Goal: Information Seeking & Learning: Learn about a topic

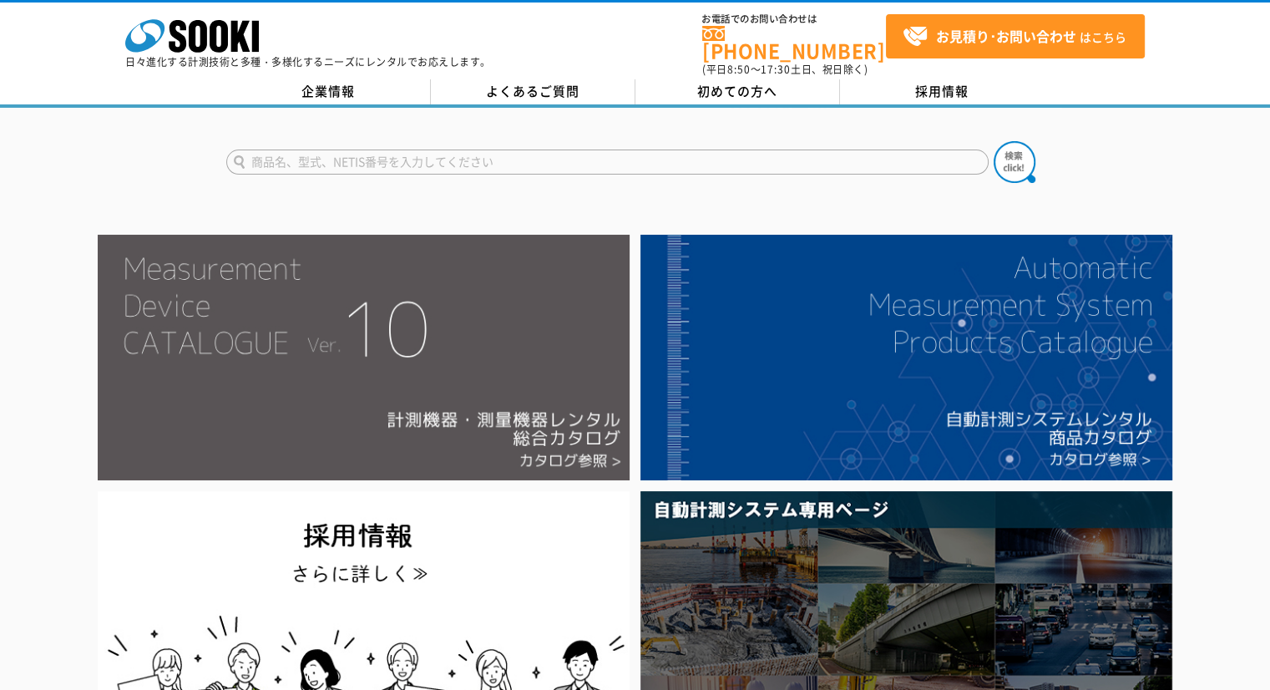
click at [534, 290] on img at bounding box center [364, 357] width 532 height 245
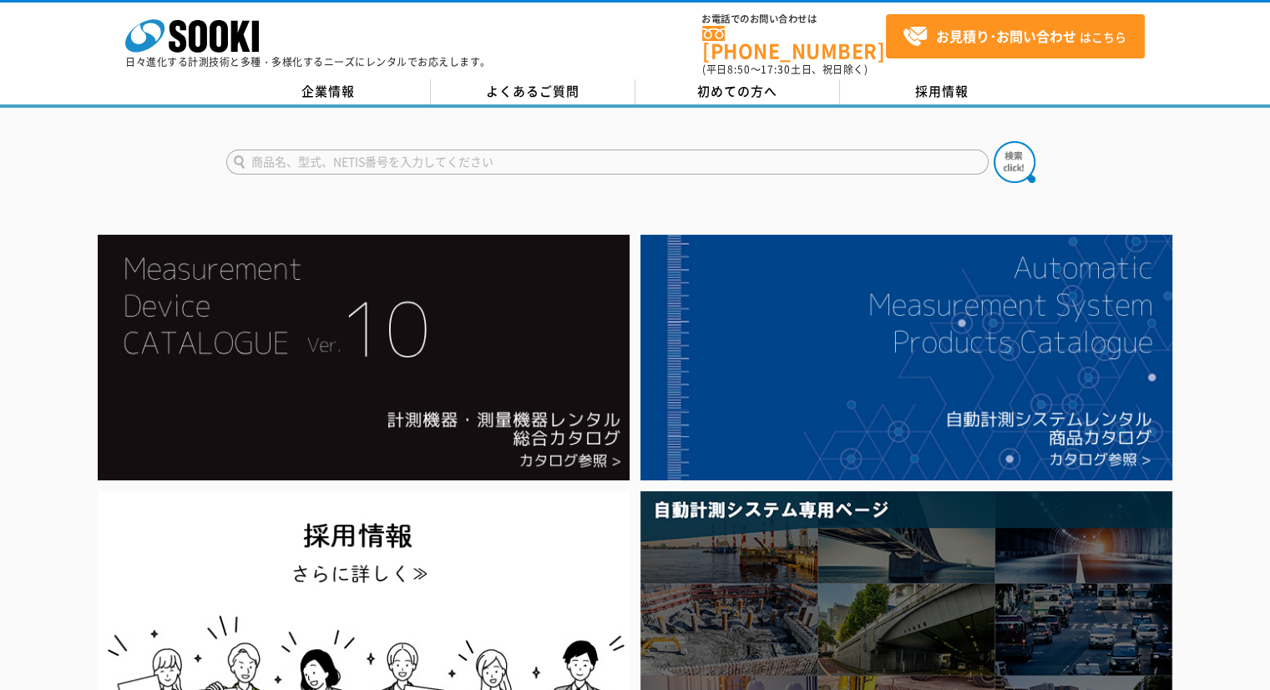
click at [649, 149] on input "text" at bounding box center [607, 161] width 762 height 25
type input "商品名、型式、NETIS番号を入力してください"
click at [604, 149] on input "text" at bounding box center [607, 161] width 762 height 25
type input "33K"
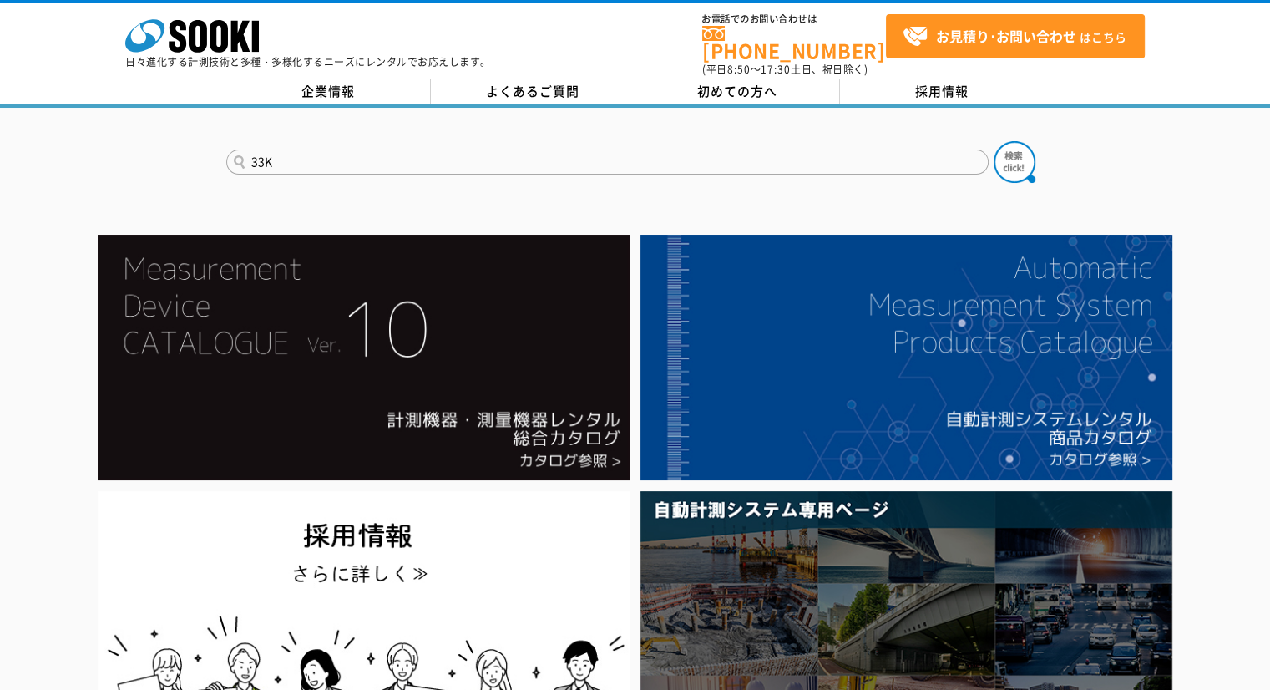
click at [994, 141] on button at bounding box center [1015, 162] width 42 height 42
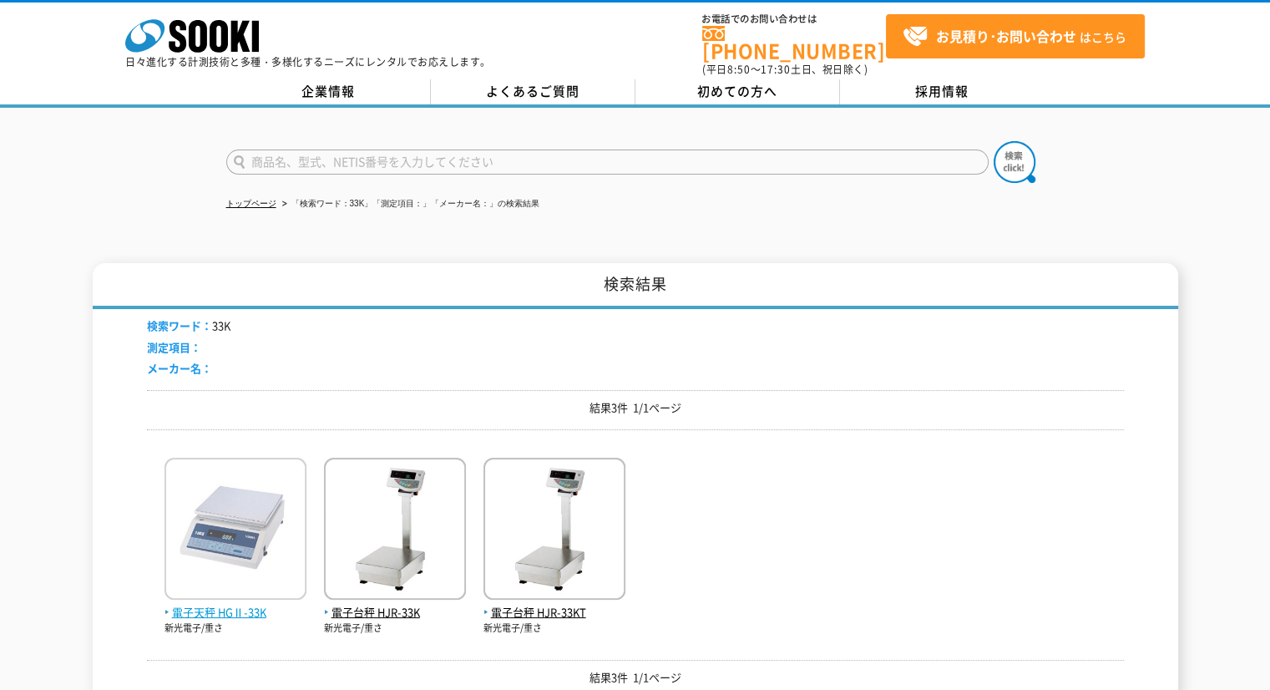
click at [272, 575] on img at bounding box center [235, 531] width 142 height 146
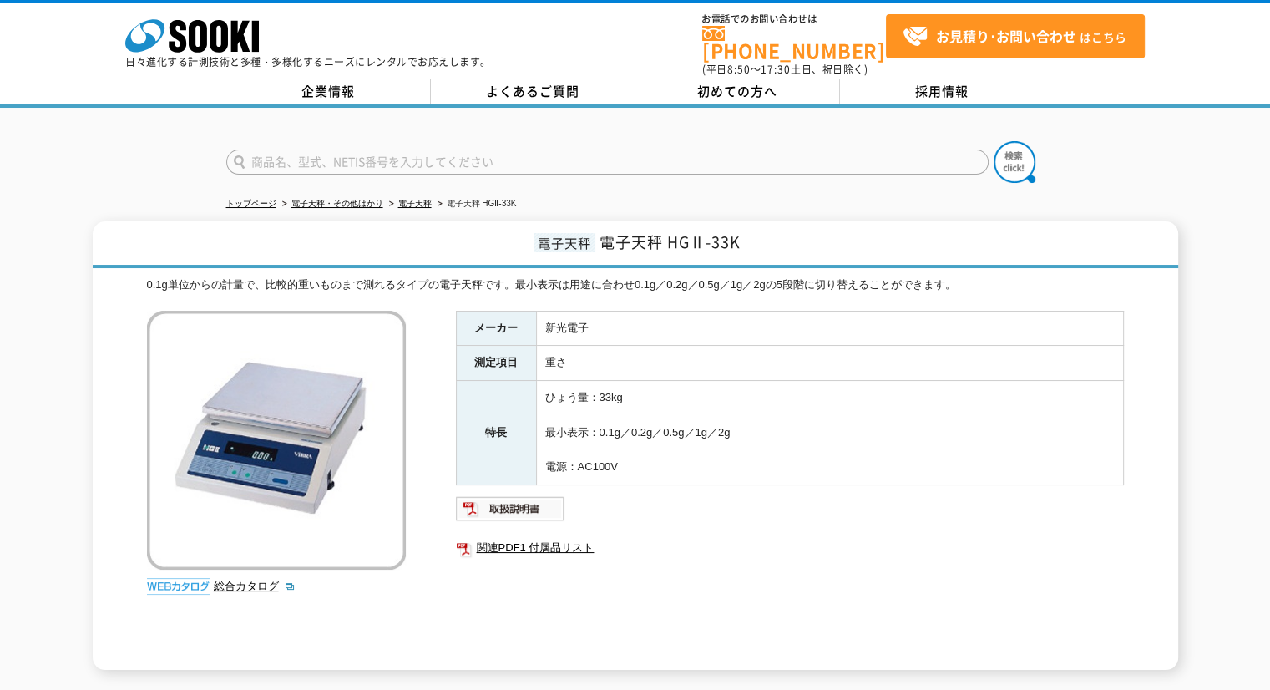
click at [680, 149] on input "text" at bounding box center [607, 161] width 762 height 25
type input "GP60"
click at [994, 141] on button at bounding box center [1015, 162] width 42 height 42
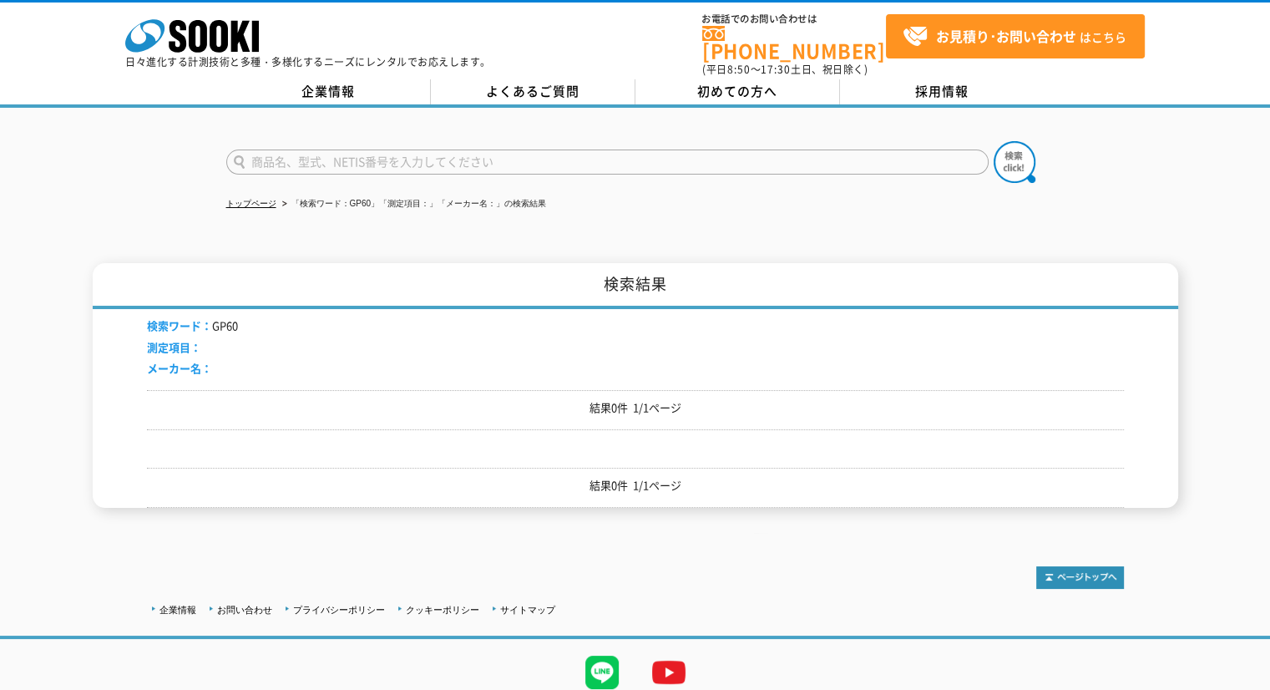
click at [611, 149] on input "text" at bounding box center [607, 161] width 762 height 25
type input "60K"
click at [994, 141] on button at bounding box center [1015, 162] width 42 height 42
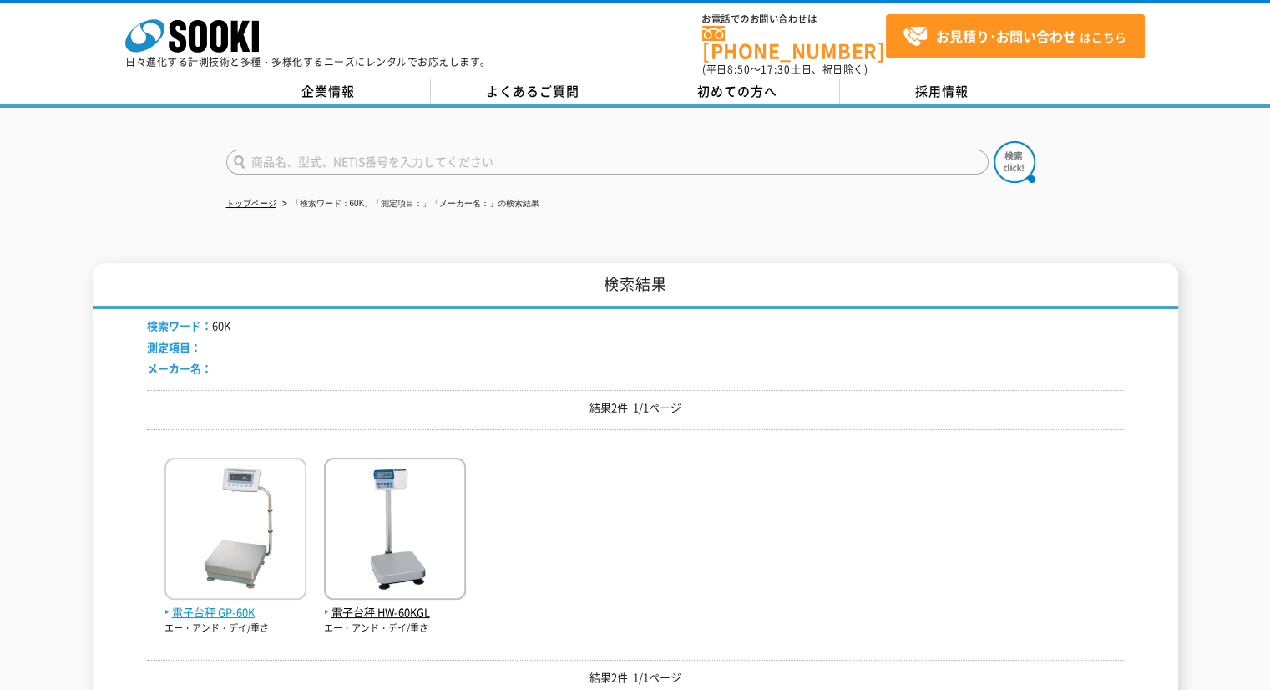
click at [215, 549] on img at bounding box center [235, 531] width 142 height 146
